Goal: Task Accomplishment & Management: Complete application form

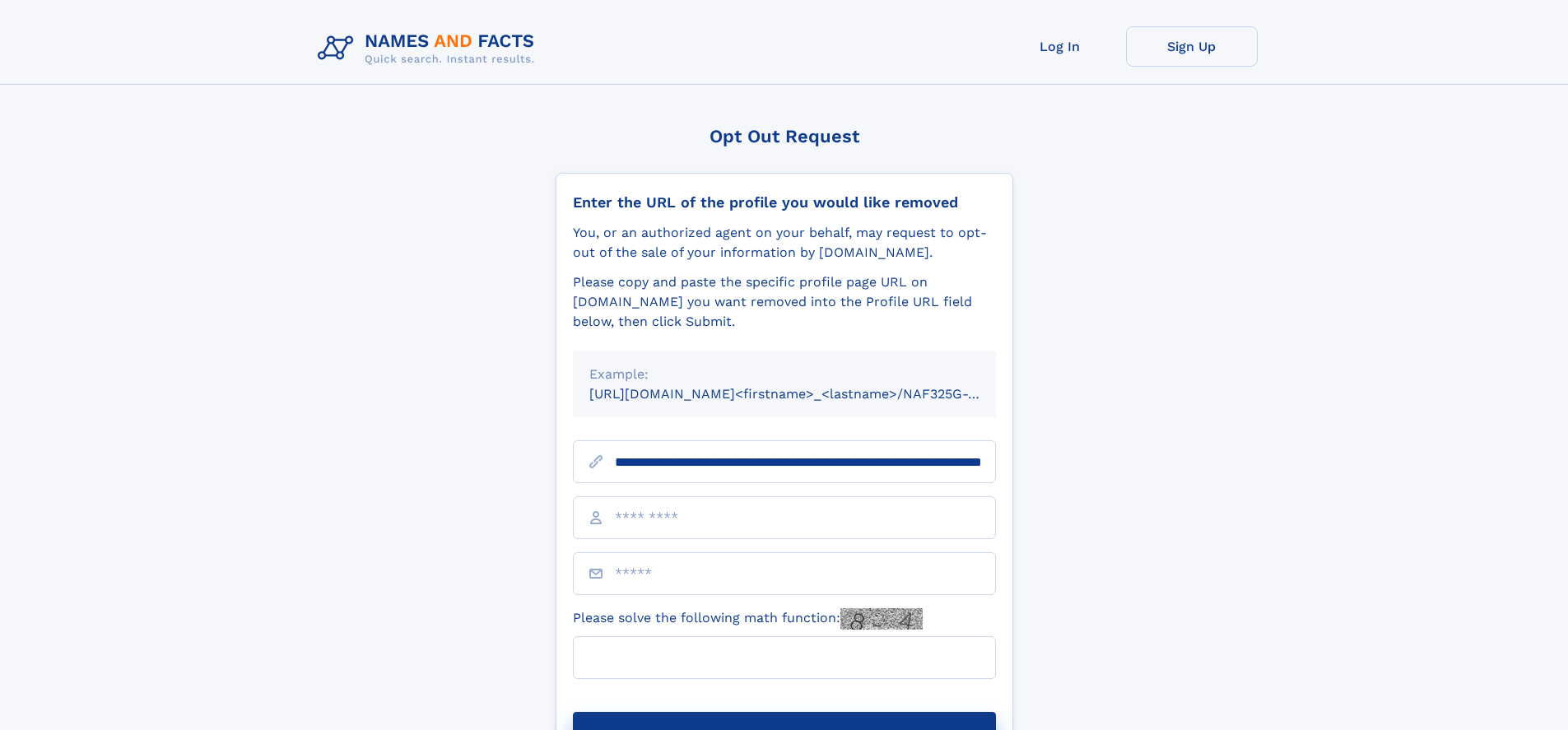
scroll to position [0, 169]
type input "**********"
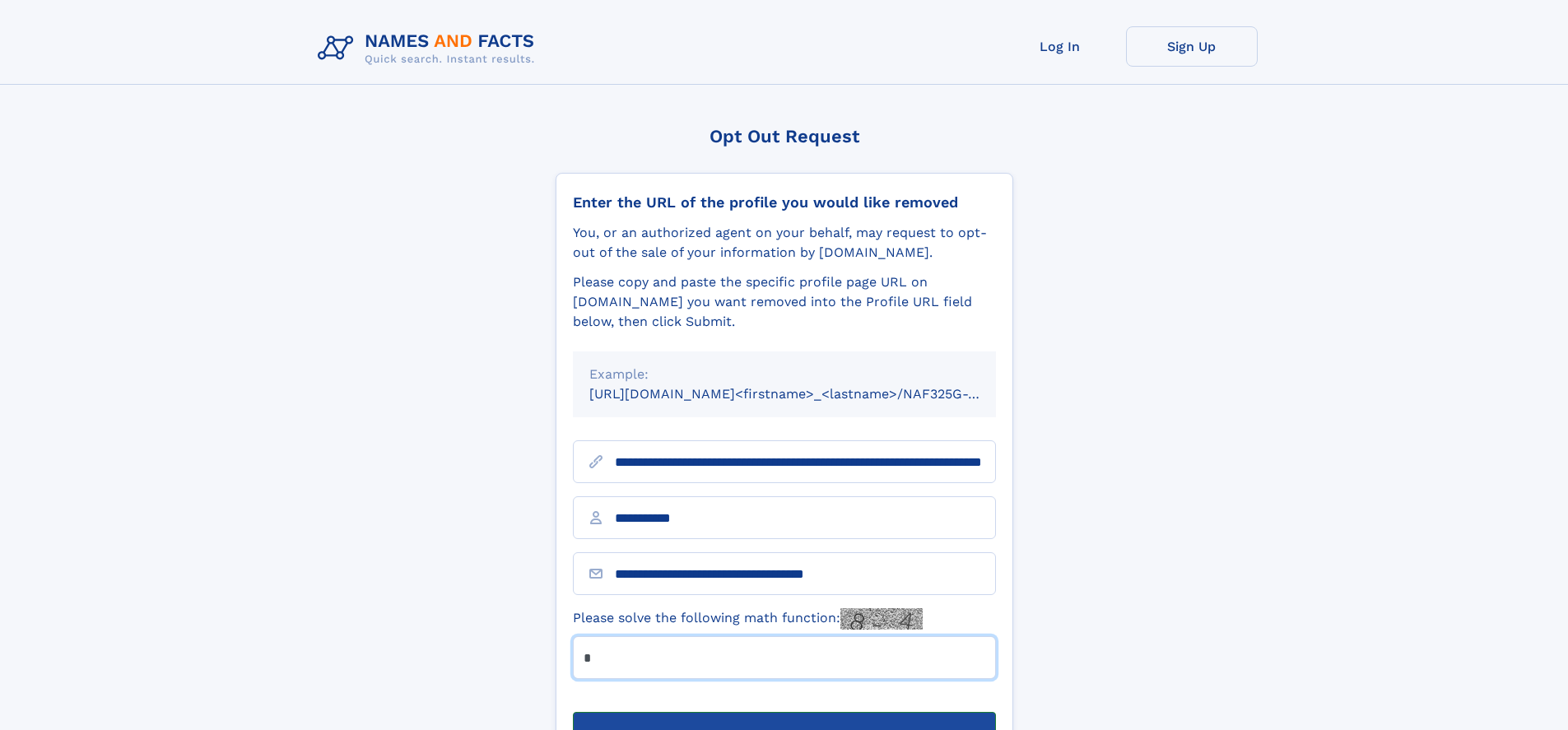
type input "*"
click at [783, 712] on button "Submit Opt Out Request" at bounding box center [784, 738] width 423 height 52
